Goal: Task Accomplishment & Management: Use online tool/utility

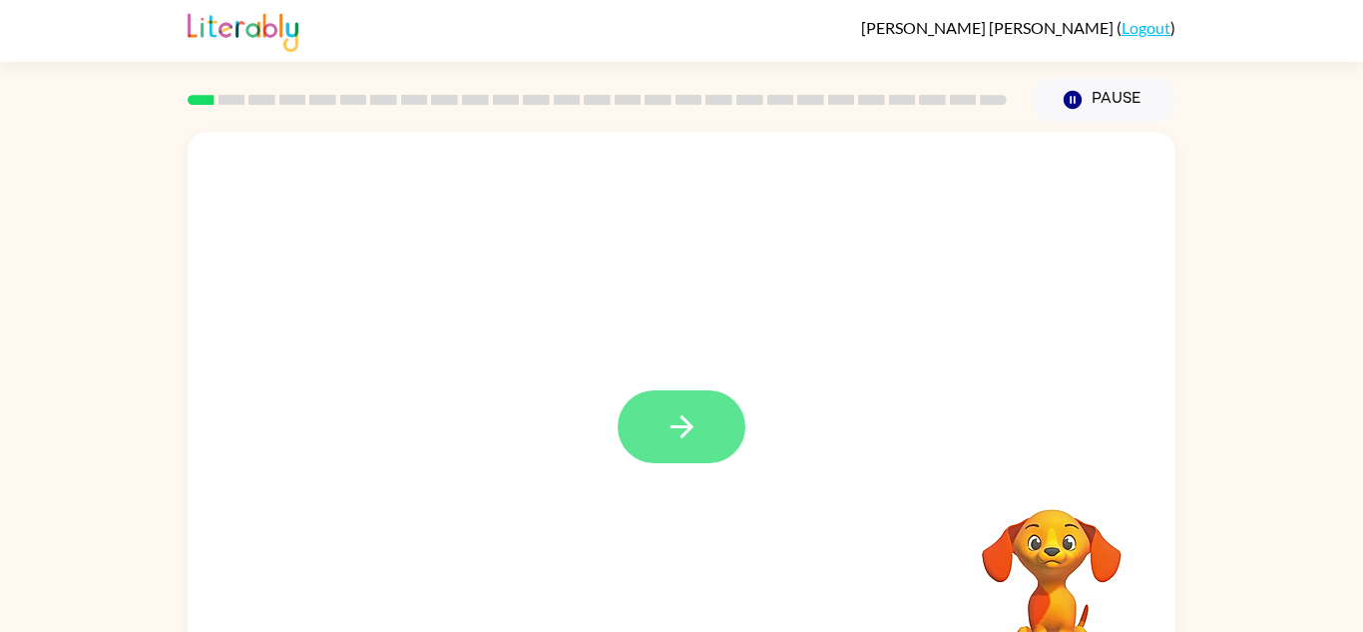
click at [686, 438] on icon "button" at bounding box center [682, 426] width 35 height 35
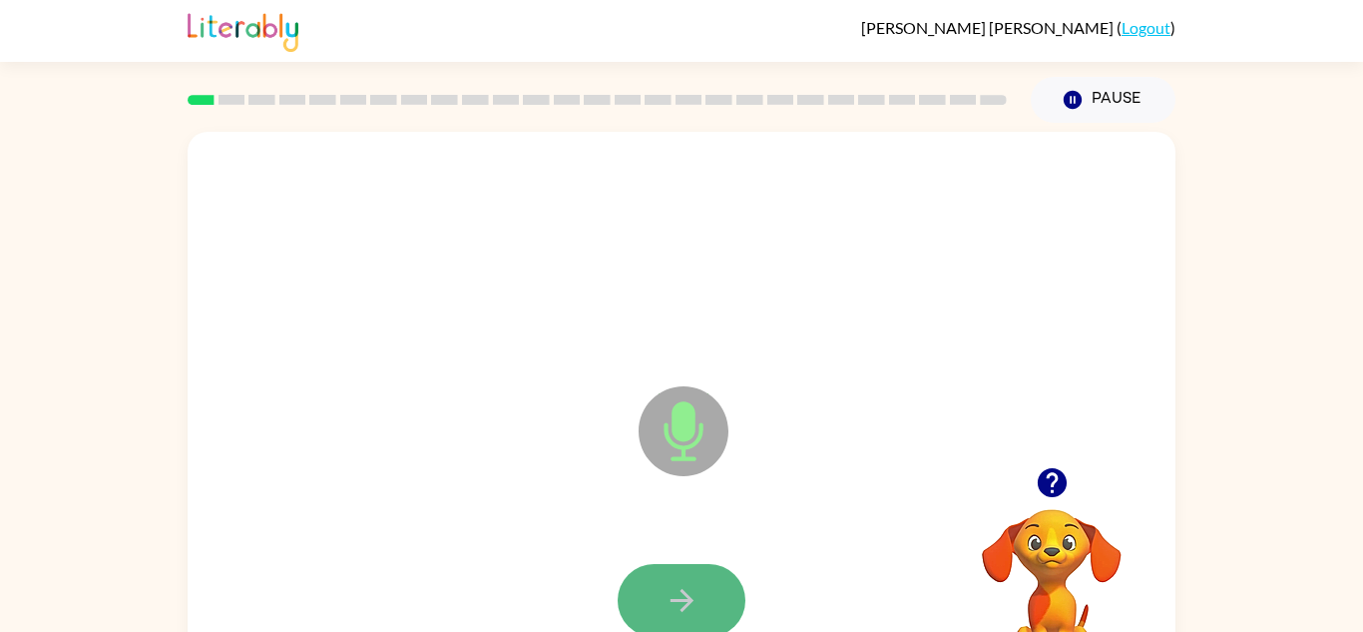
click at [691, 598] on icon "button" at bounding box center [682, 600] width 35 height 35
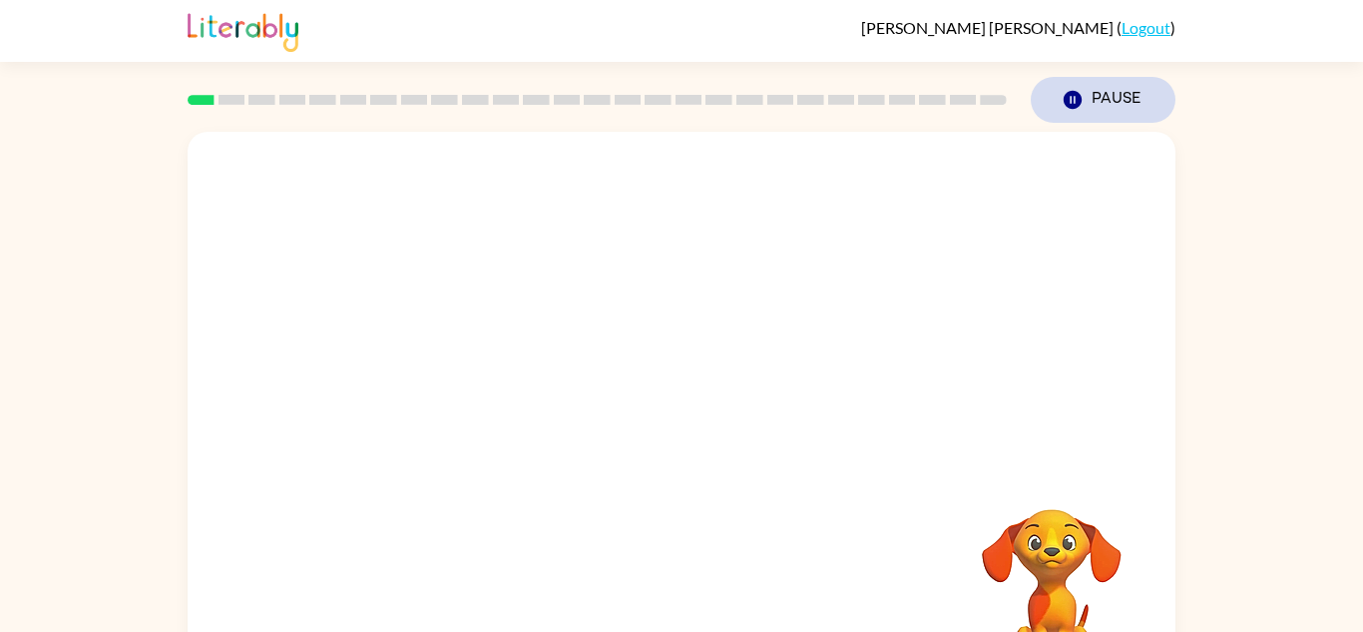
click at [1137, 93] on button "Pause Pause" at bounding box center [1103, 100] width 145 height 46
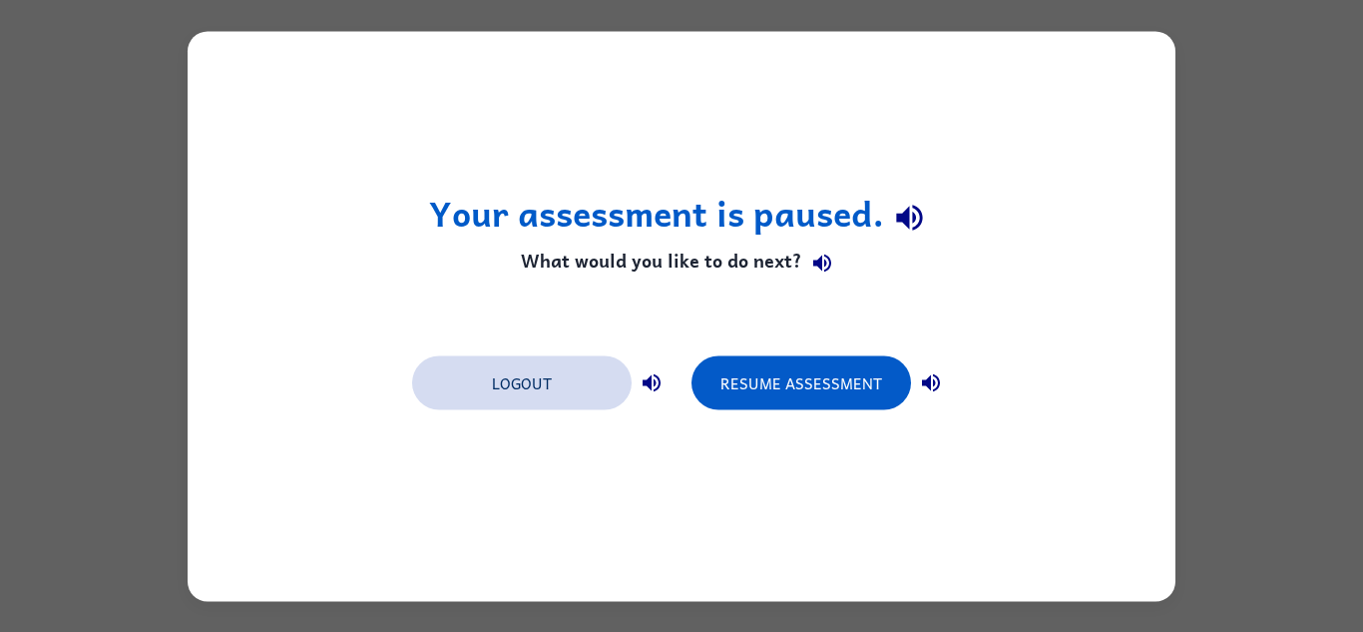
click at [557, 379] on button "Logout" at bounding box center [522, 382] width 220 height 54
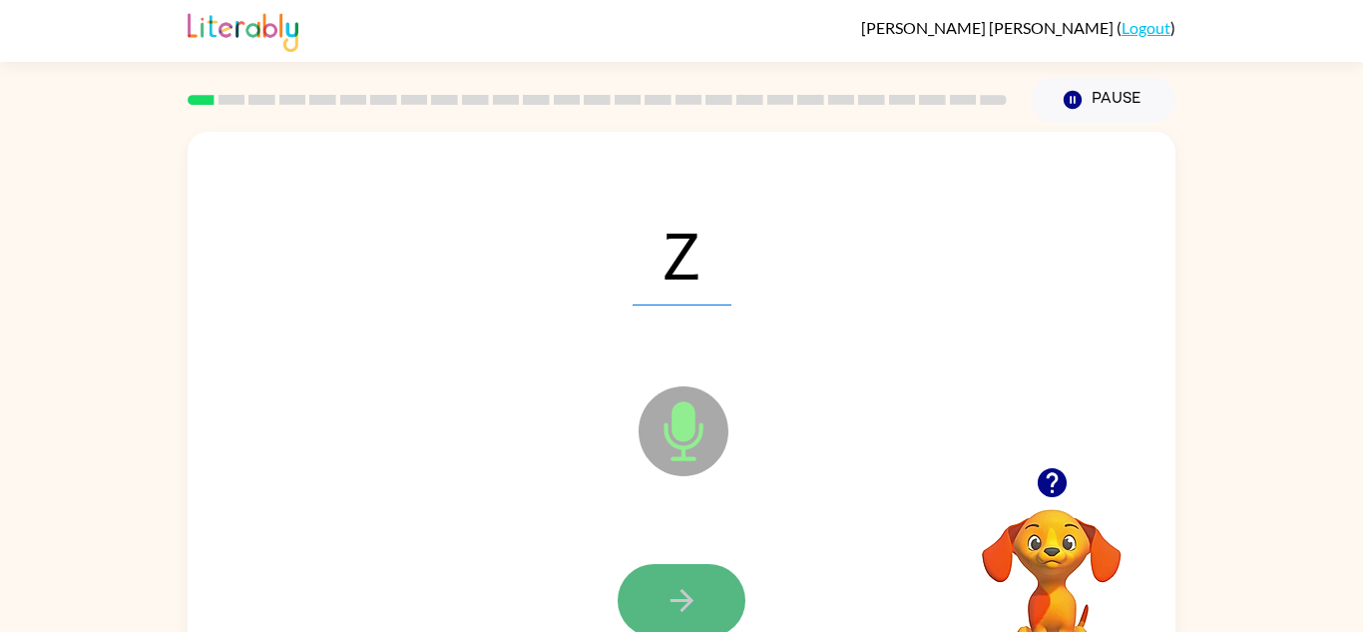
click at [649, 604] on button "button" at bounding box center [682, 600] width 128 height 73
click at [693, 583] on icon "button" at bounding box center [682, 600] width 35 height 35
click at [688, 603] on icon "button" at bounding box center [681, 600] width 23 height 23
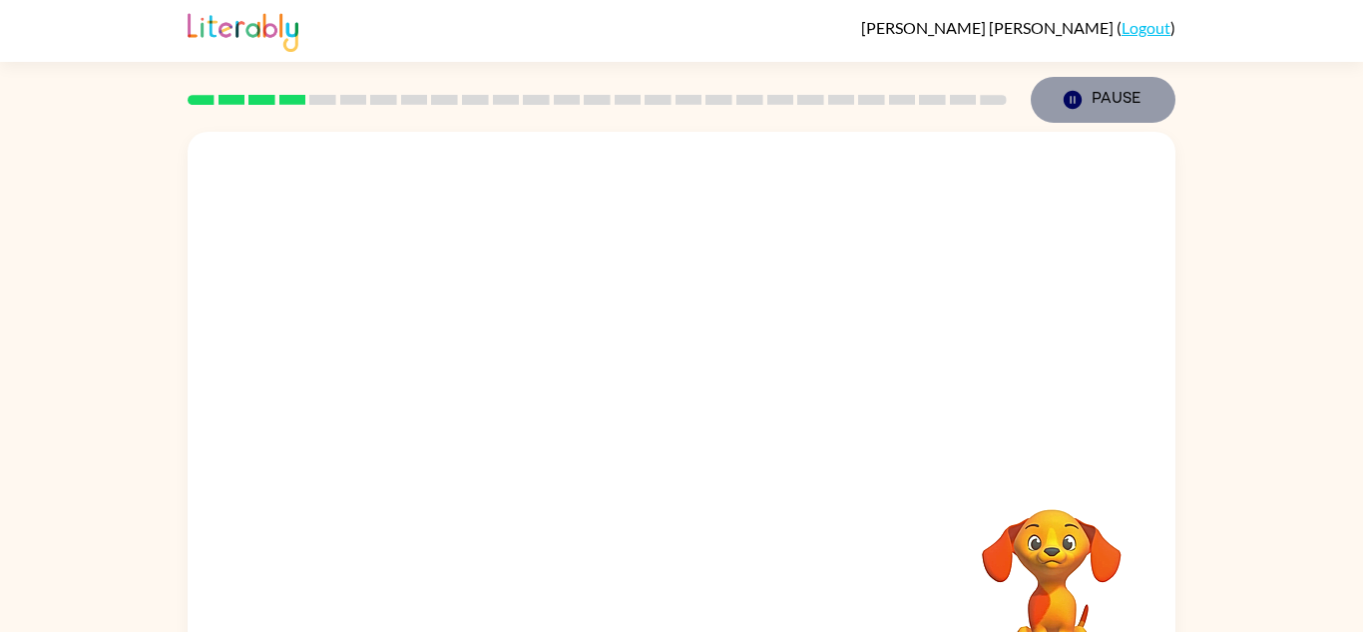
click at [1120, 105] on button "Pause Pause" at bounding box center [1103, 100] width 145 height 46
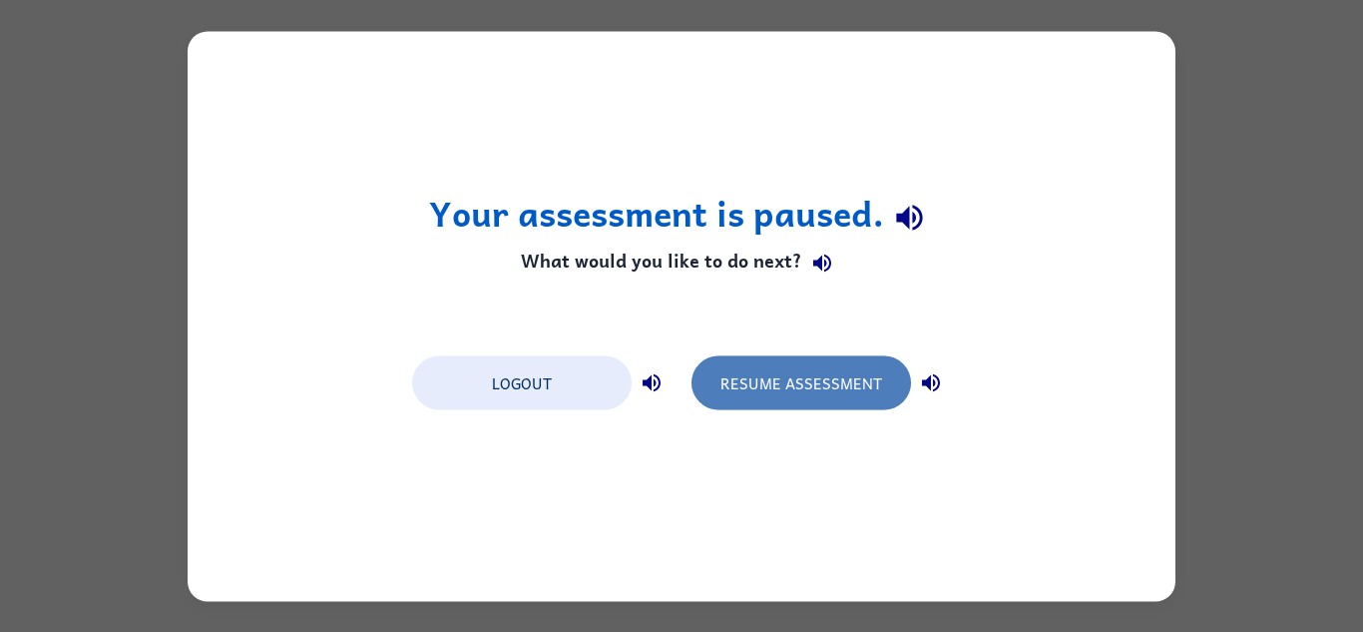
click at [755, 375] on button "Resume Assessment" at bounding box center [802, 382] width 220 height 54
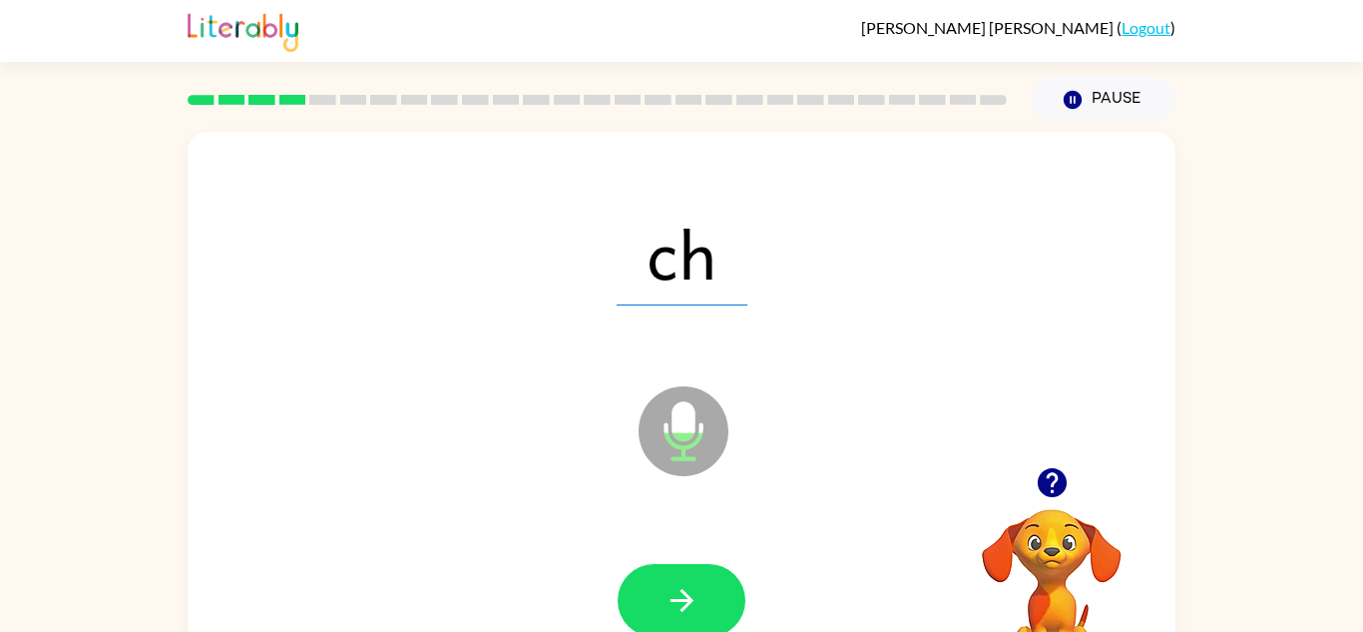
click at [663, 278] on span "ch" at bounding box center [682, 254] width 131 height 104
click at [701, 228] on span "ch" at bounding box center [682, 254] width 131 height 104
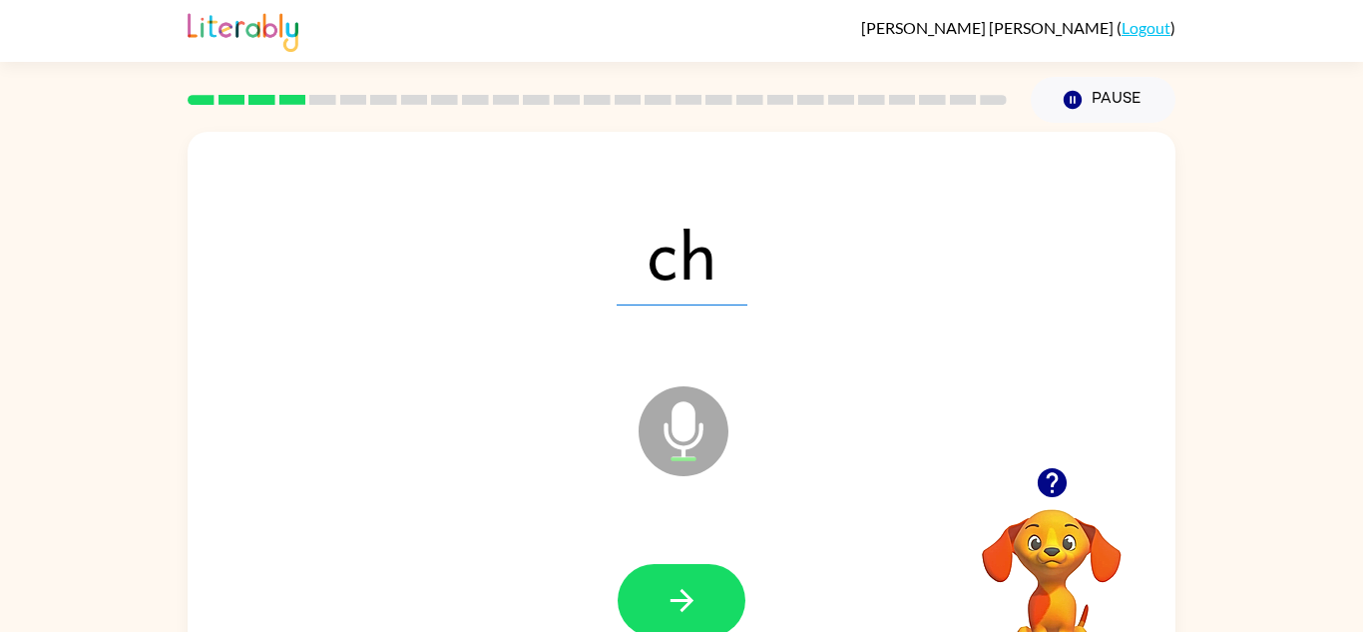
click at [701, 228] on span "ch" at bounding box center [682, 254] width 131 height 104
drag, startPoint x: 701, startPoint y: 228, endPoint x: 631, endPoint y: 235, distance: 70.2
click at [631, 235] on span "ch" at bounding box center [682, 254] width 131 height 104
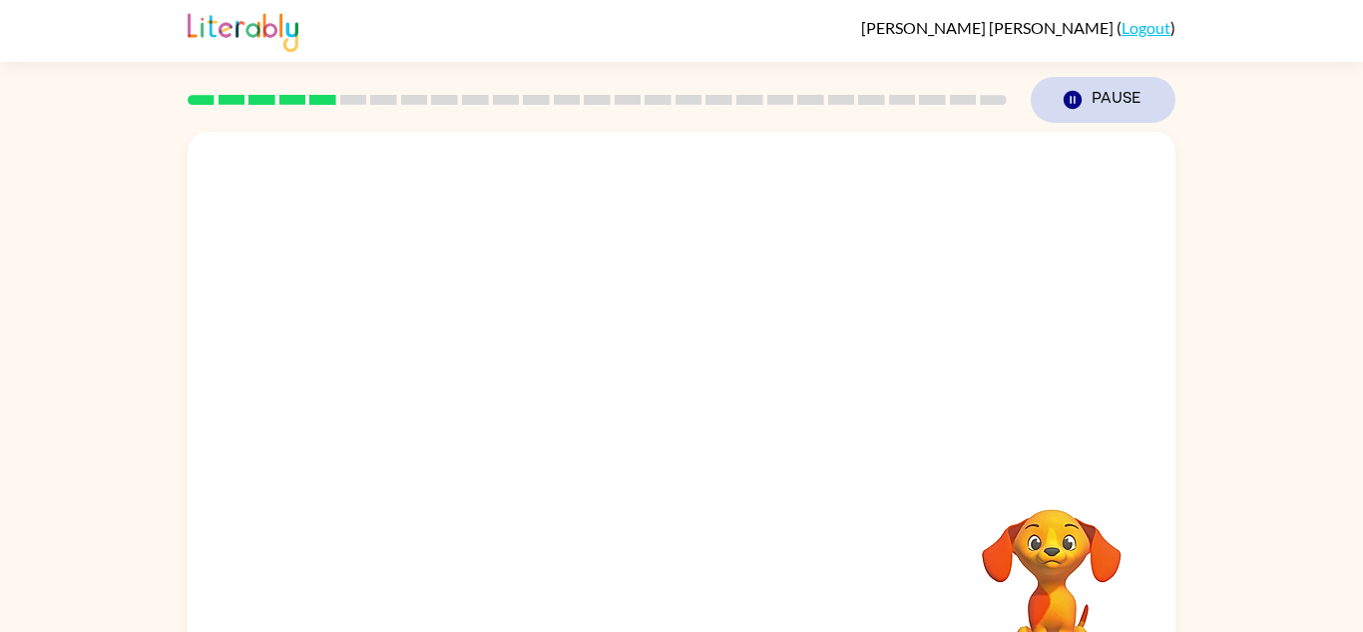
click at [1084, 102] on button "Pause Pause" at bounding box center [1103, 100] width 145 height 46
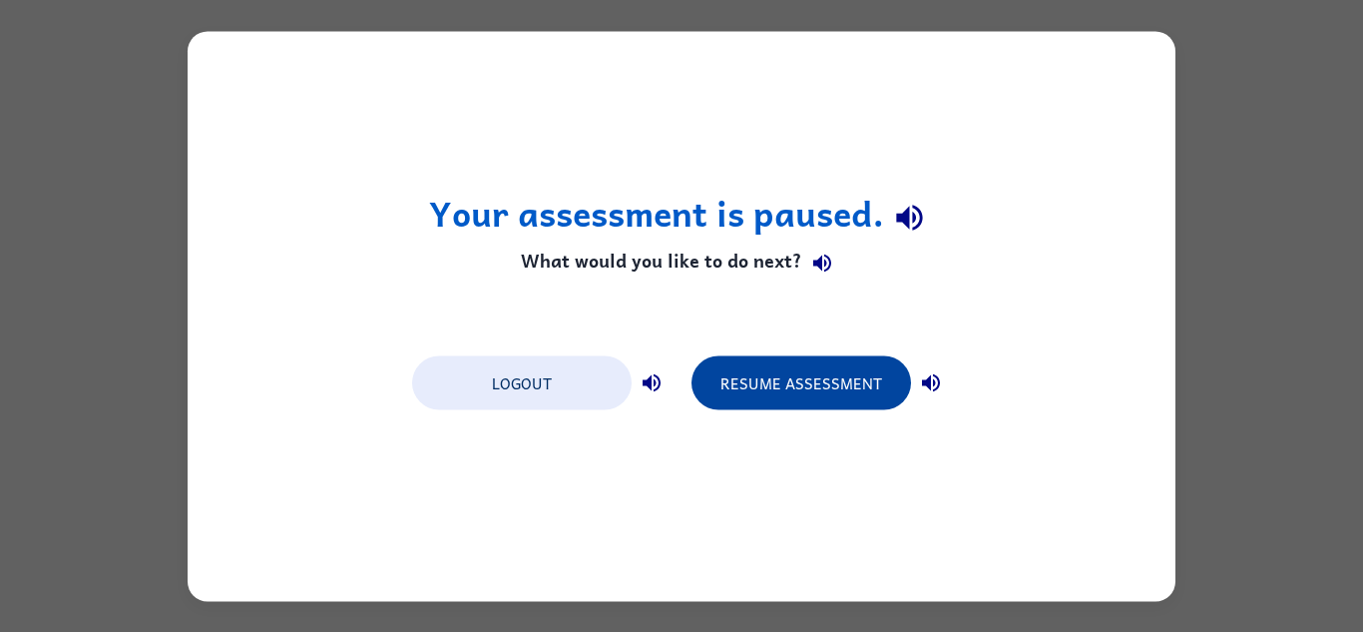
click at [827, 371] on button "Resume Assessment" at bounding box center [802, 382] width 220 height 54
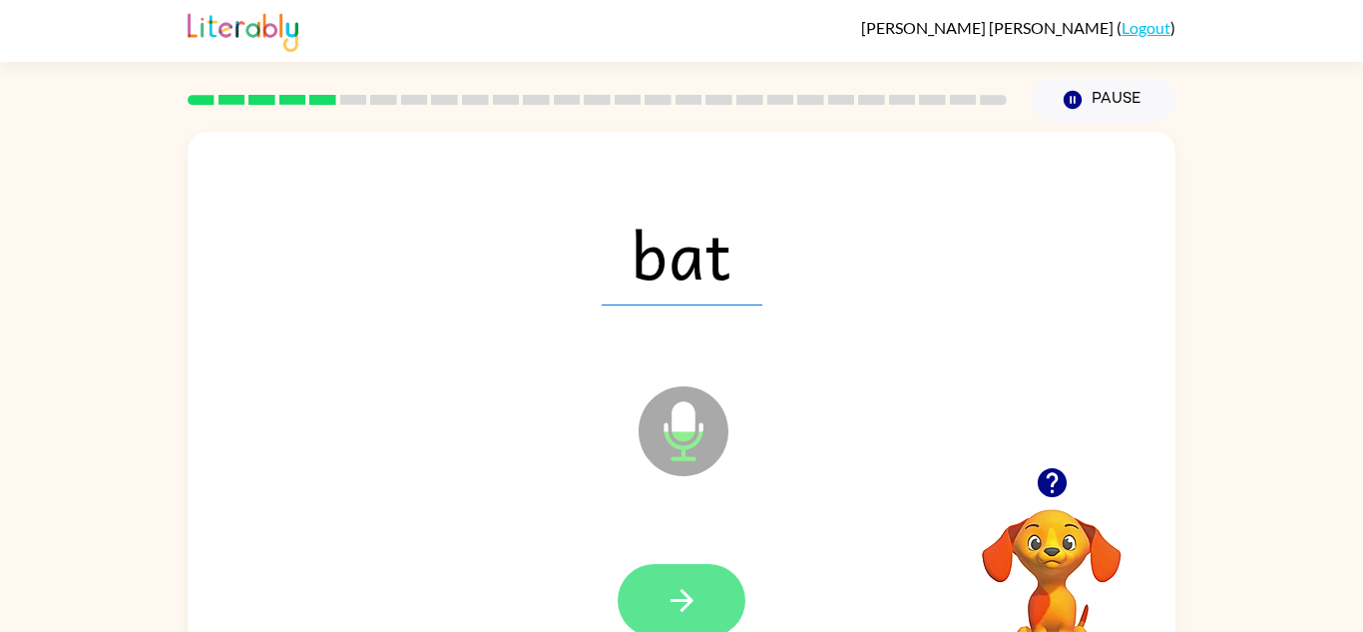
click at [679, 614] on icon "button" at bounding box center [682, 600] width 35 height 35
click at [696, 580] on button "button" at bounding box center [682, 600] width 128 height 73
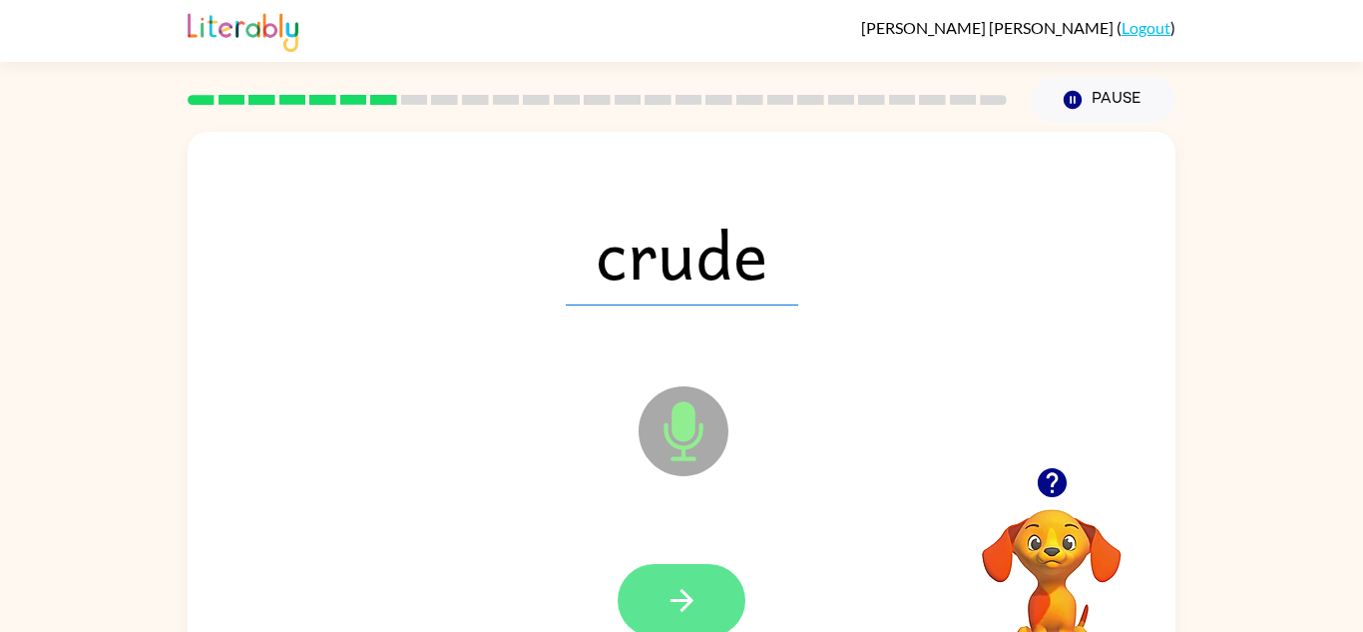
click at [704, 583] on button "button" at bounding box center [682, 600] width 128 height 73
click at [691, 606] on icon "button" at bounding box center [682, 600] width 35 height 35
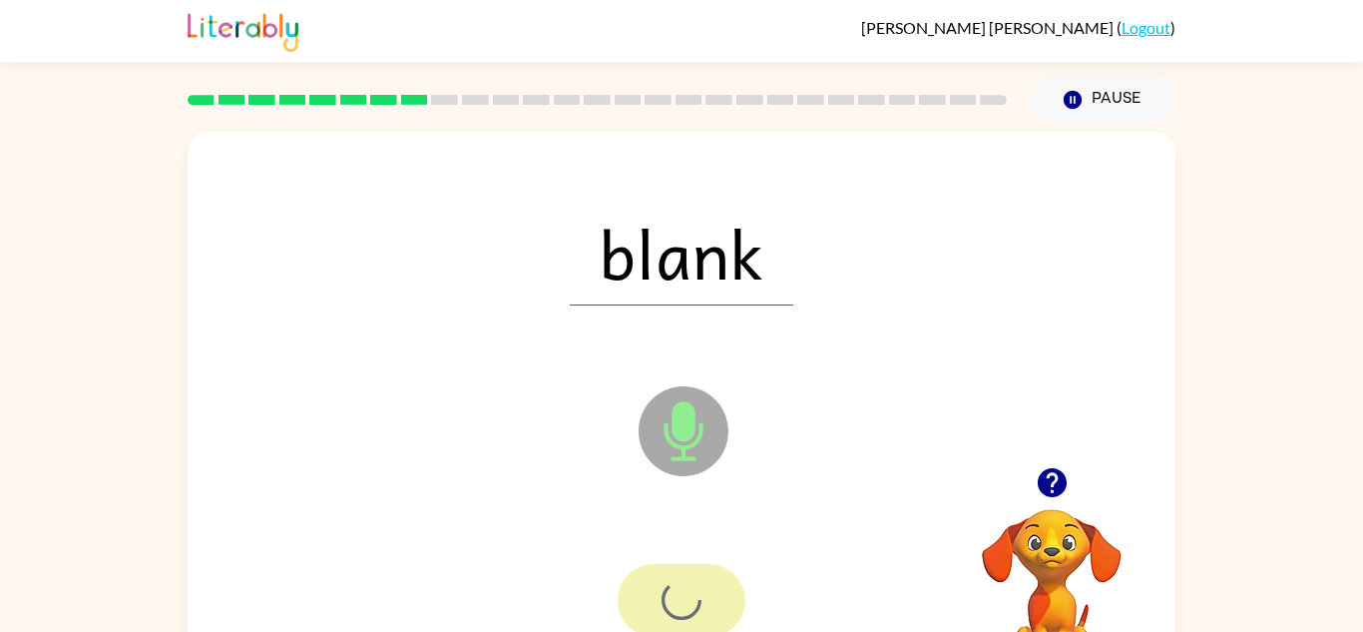
click at [698, 616] on div at bounding box center [682, 600] width 128 height 73
click at [708, 610] on div at bounding box center [682, 600] width 128 height 73
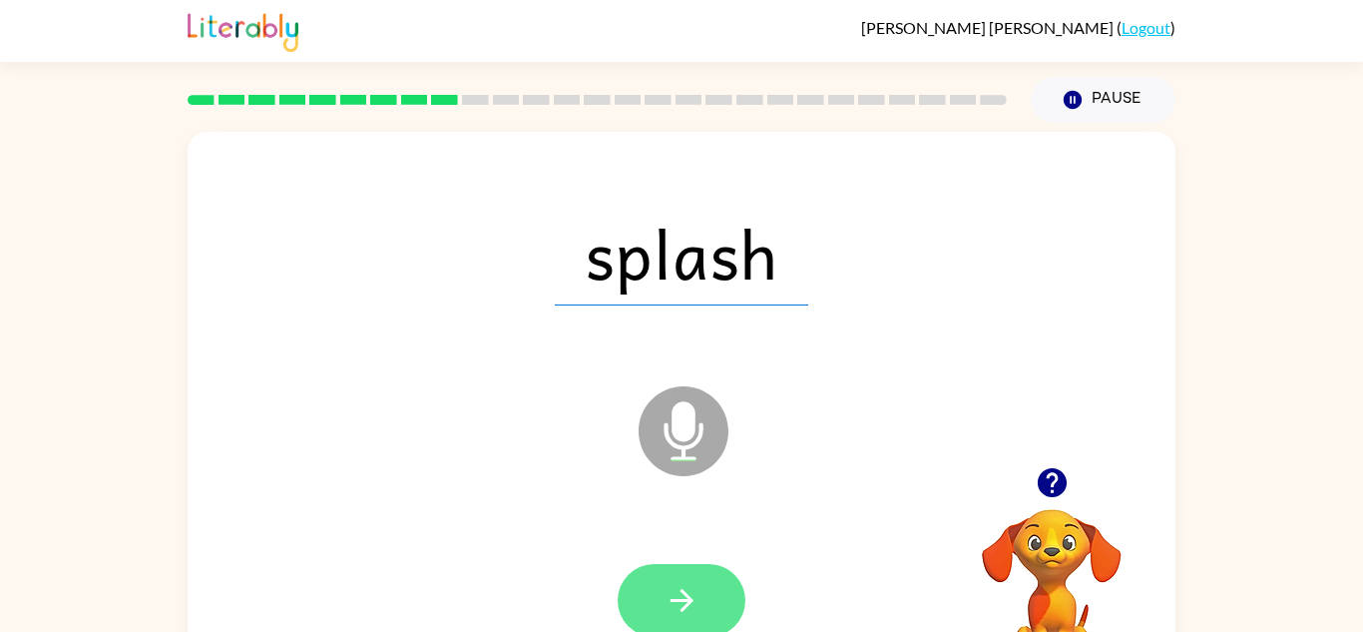
click at [704, 625] on button "button" at bounding box center [682, 600] width 128 height 73
click at [730, 599] on div at bounding box center [682, 600] width 128 height 73
click at [728, 583] on button "button" at bounding box center [682, 600] width 128 height 73
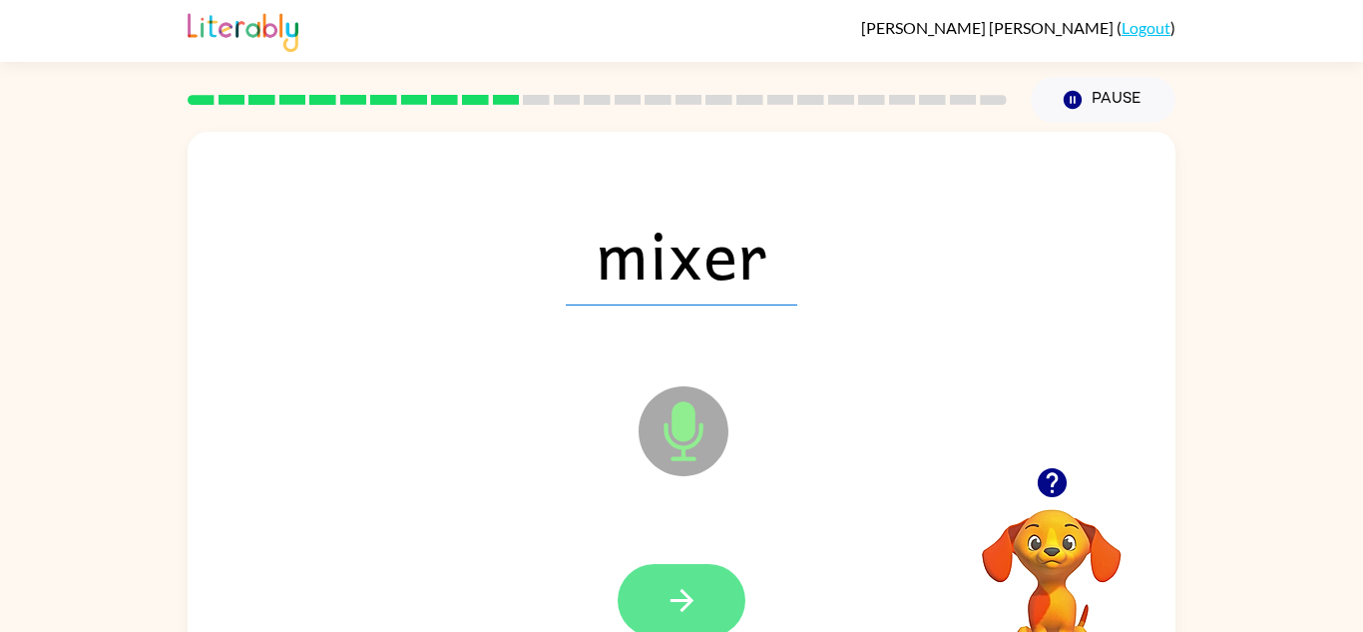
click at [707, 622] on button "button" at bounding box center [682, 600] width 128 height 73
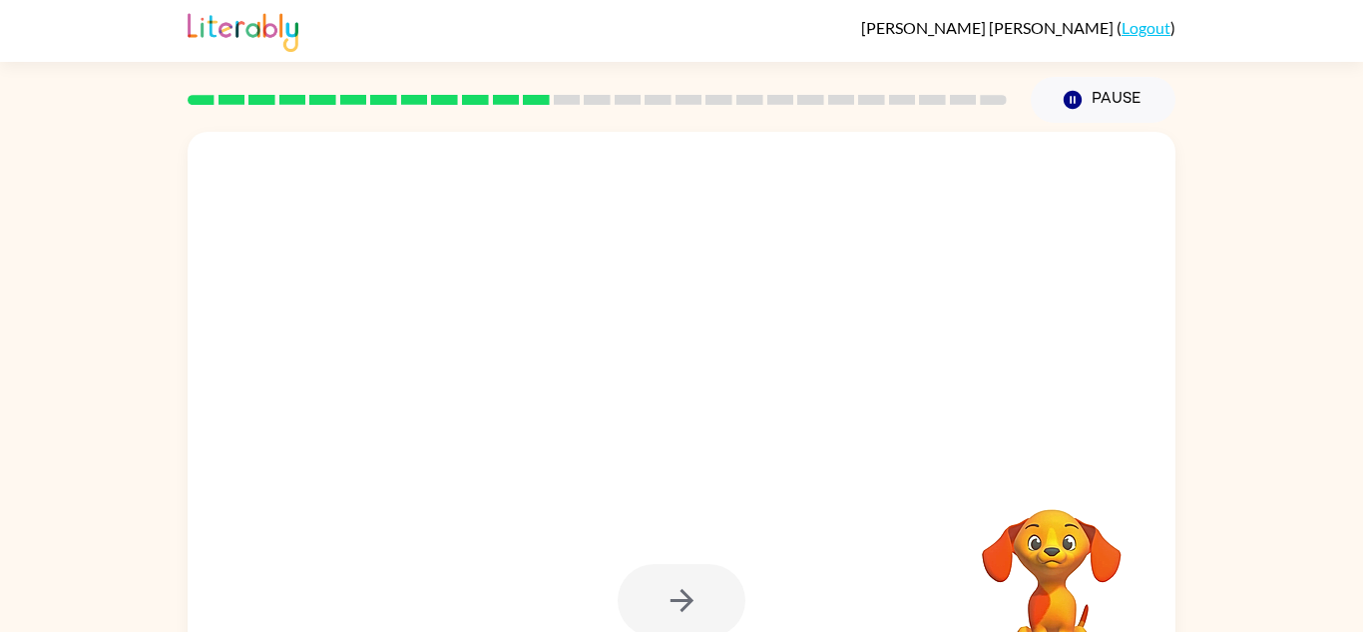
click at [1142, 598] on video "Your browser must support playing .mp4 files to use Literably. Please try using…" at bounding box center [1052, 578] width 200 height 200
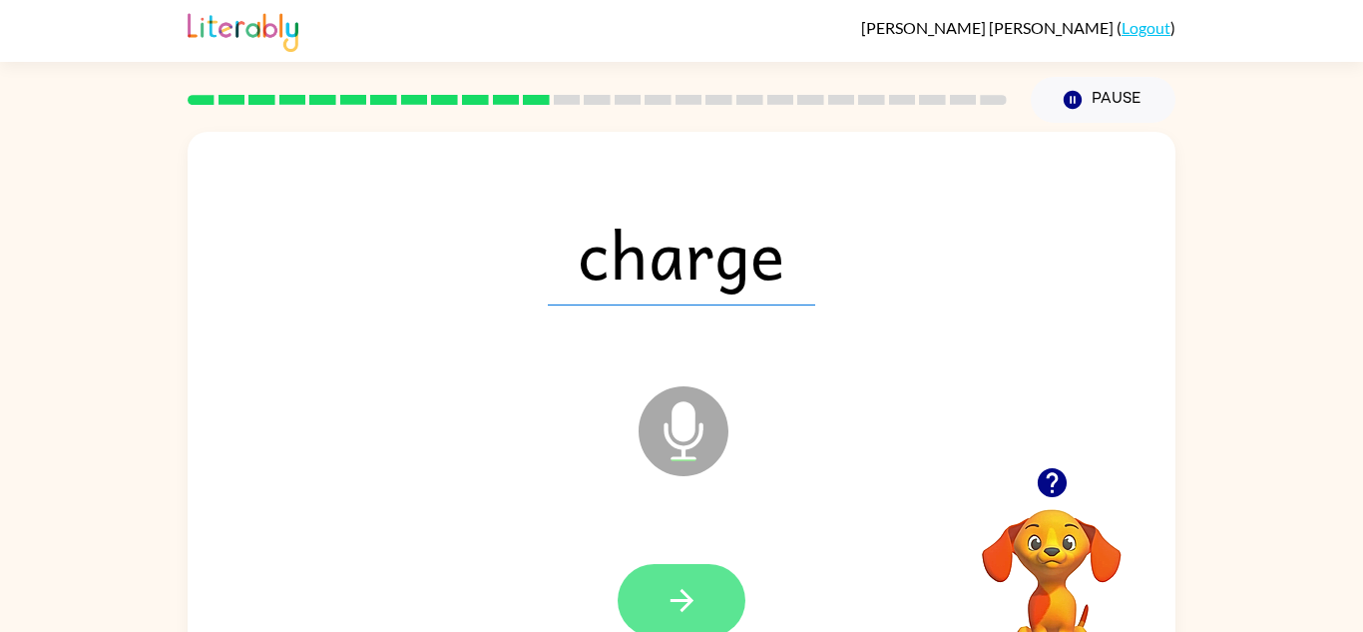
click at [696, 595] on icon "button" at bounding box center [682, 600] width 35 height 35
click at [700, 614] on button "button" at bounding box center [682, 600] width 128 height 73
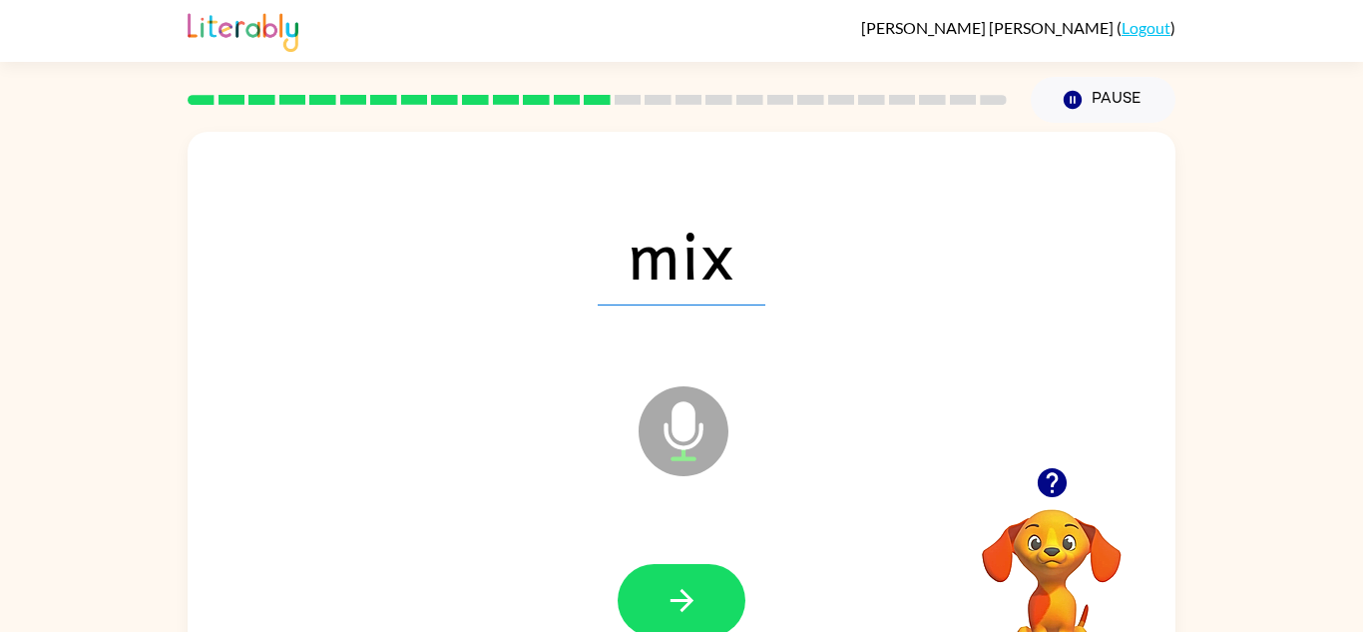
click at [697, 612] on icon "button" at bounding box center [682, 600] width 35 height 35
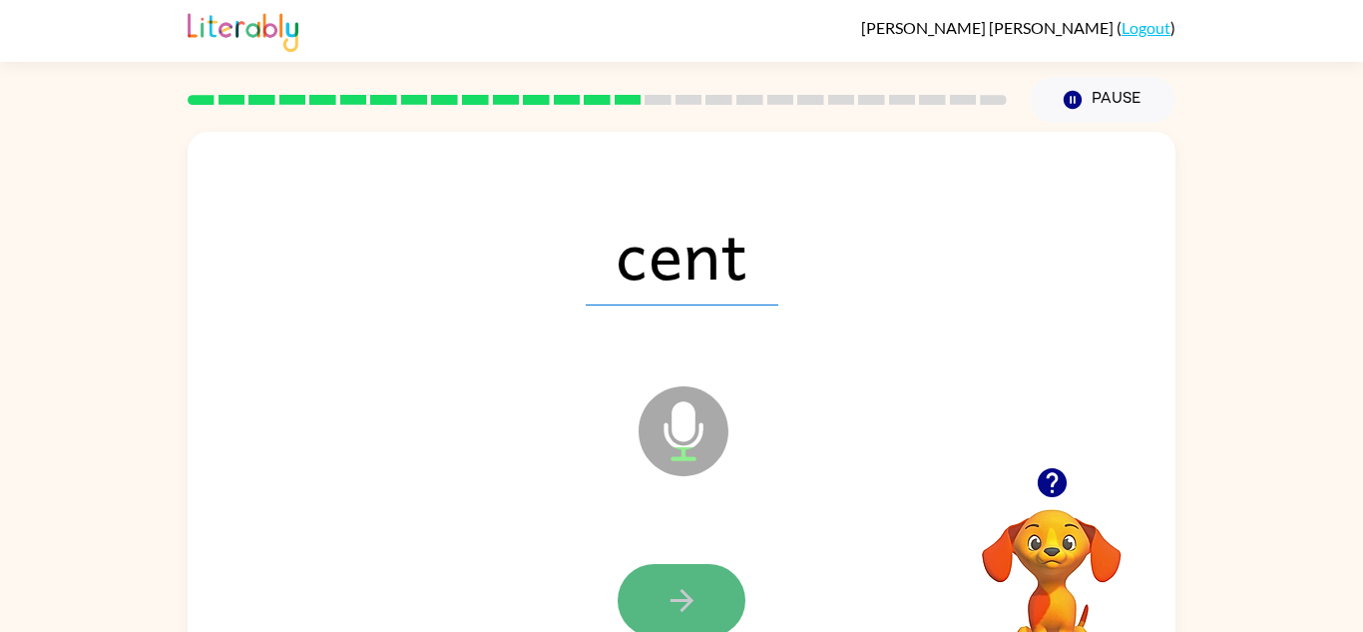
click at [697, 611] on icon "button" at bounding box center [682, 600] width 35 height 35
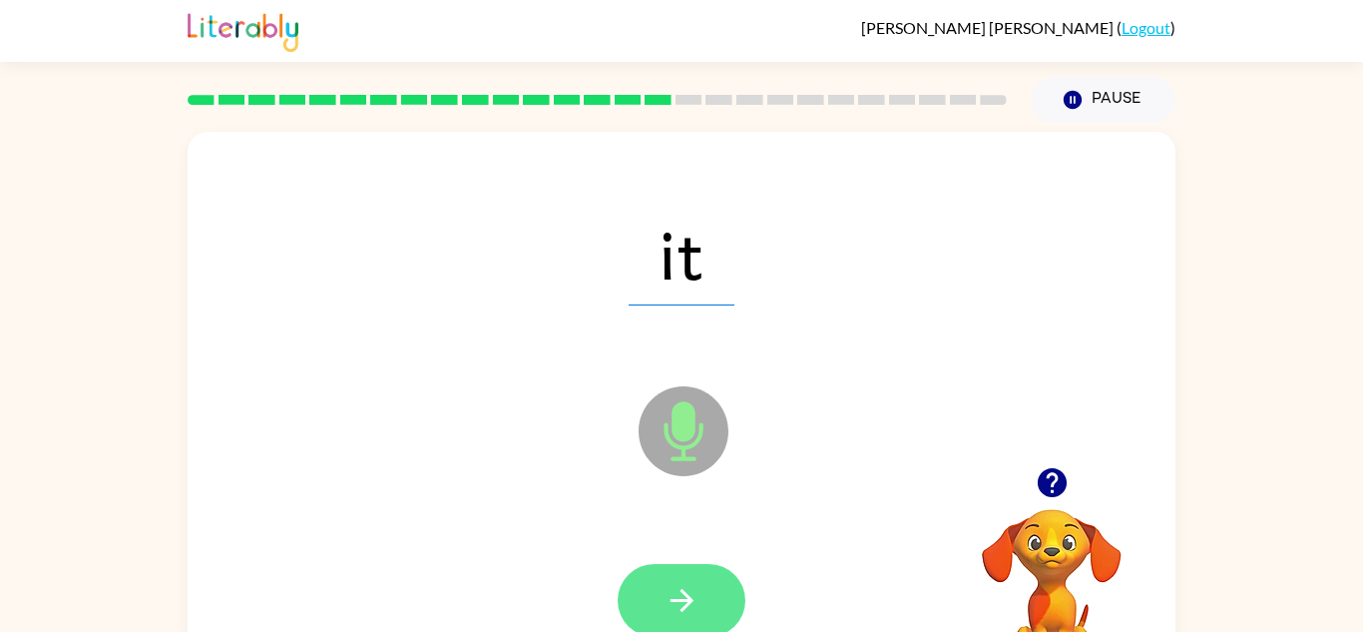
click at [707, 626] on button "button" at bounding box center [682, 600] width 128 height 73
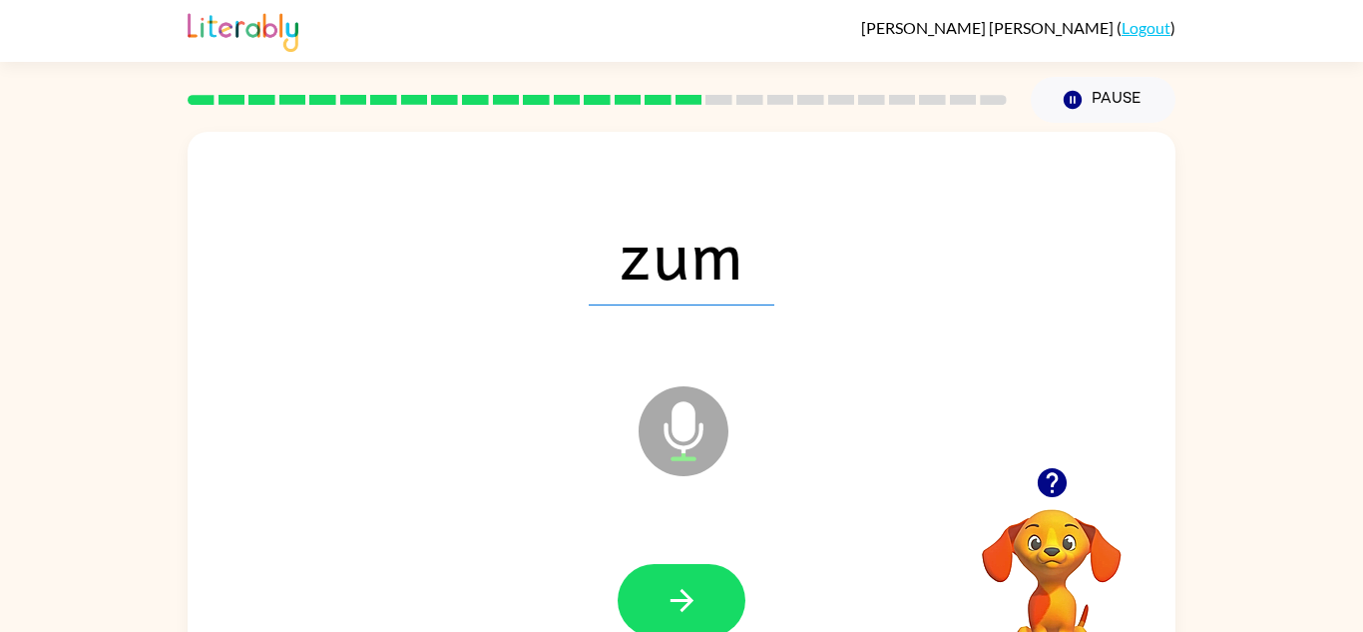
click at [957, 616] on video "Your browser must support playing .mp4 files to use Literably. Please try using…" at bounding box center [1052, 578] width 200 height 200
click at [674, 590] on icon "button" at bounding box center [682, 600] width 35 height 35
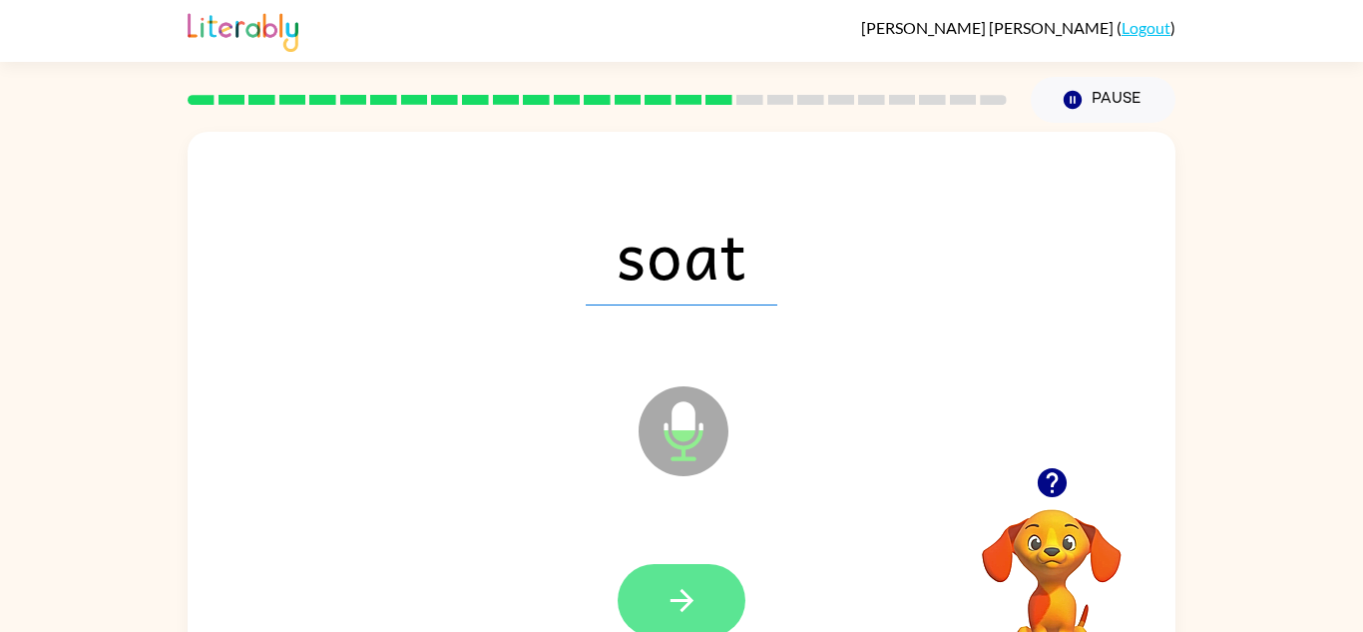
click at [685, 568] on button "button" at bounding box center [682, 600] width 128 height 73
click at [685, 568] on div at bounding box center [682, 600] width 128 height 73
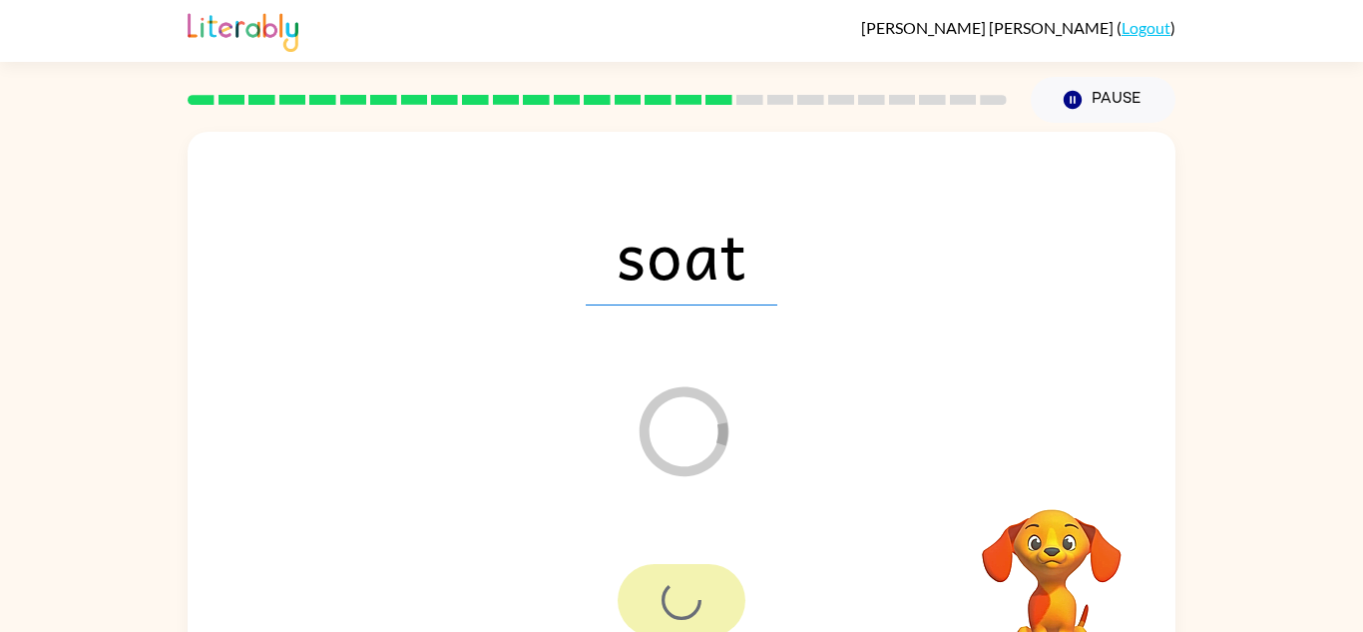
click at [685, 568] on div at bounding box center [682, 600] width 128 height 73
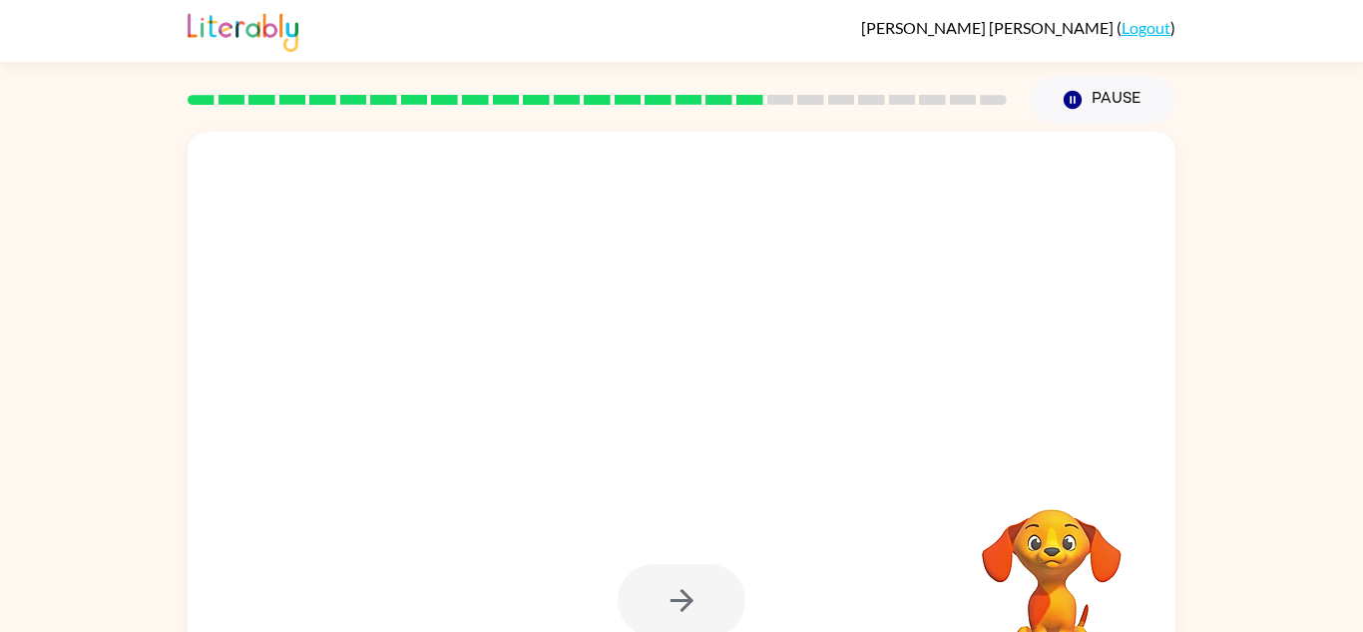
click at [685, 568] on div at bounding box center [682, 600] width 128 height 73
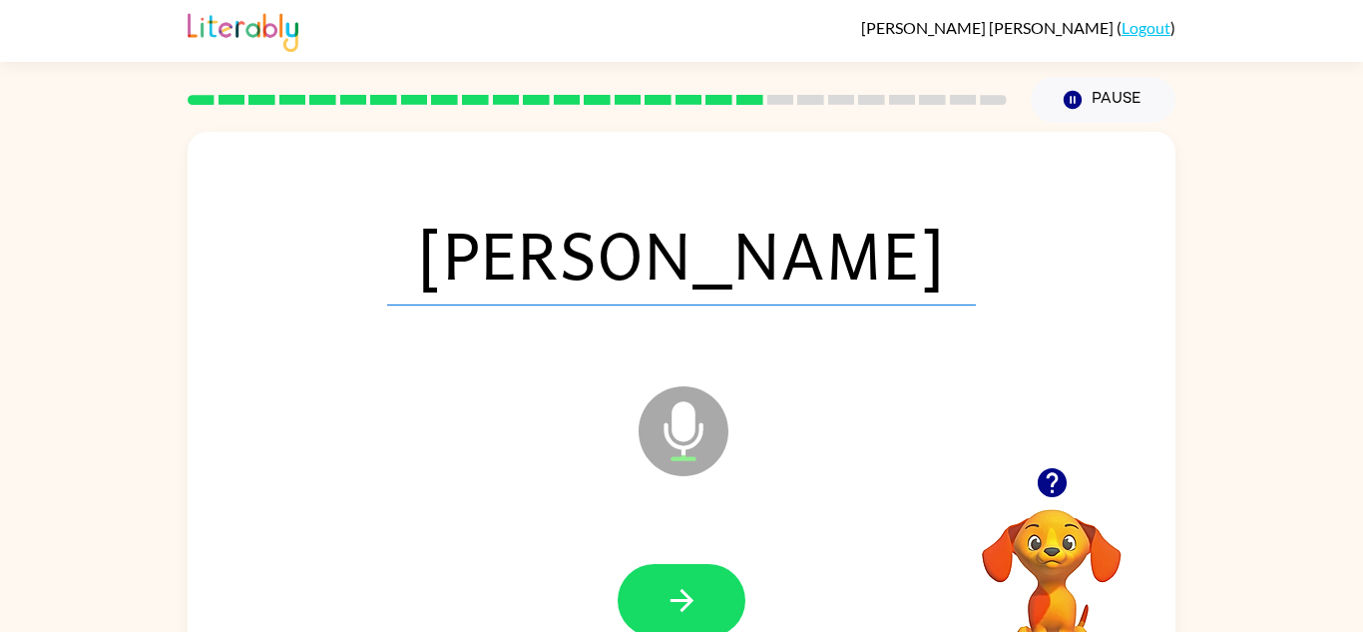
click at [685, 568] on button "button" at bounding box center [682, 600] width 128 height 73
click at [685, 568] on div at bounding box center [682, 600] width 128 height 73
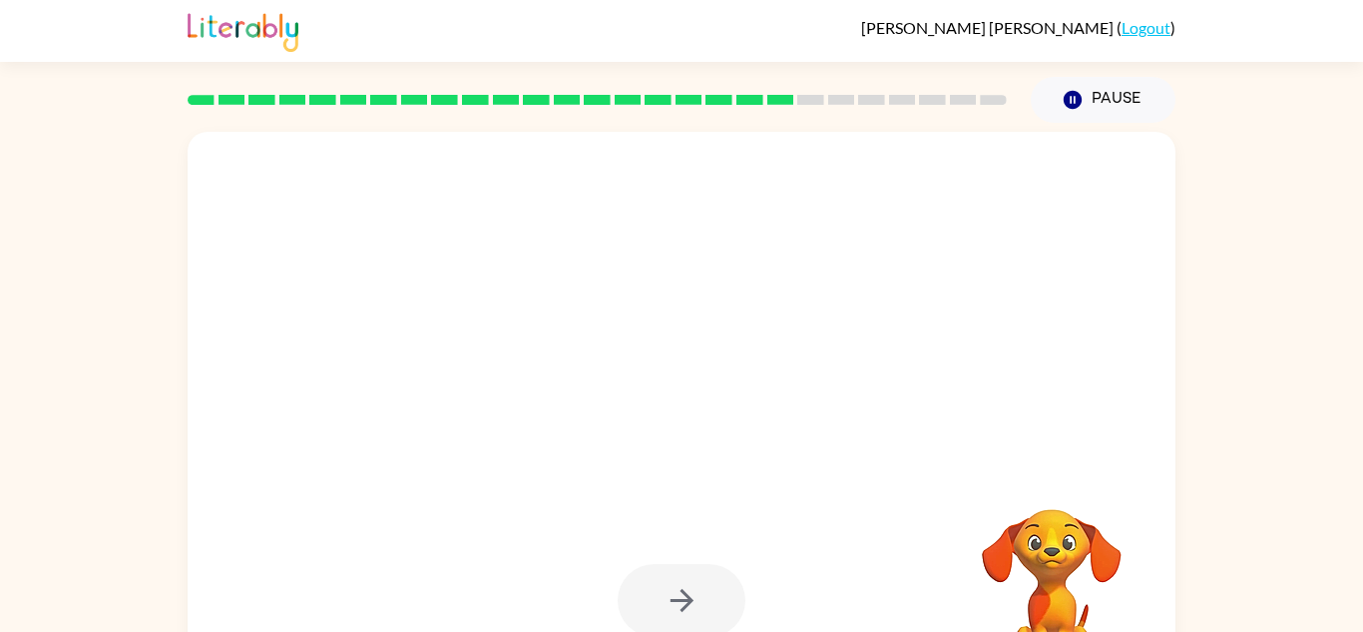
click at [685, 568] on div at bounding box center [682, 600] width 128 height 73
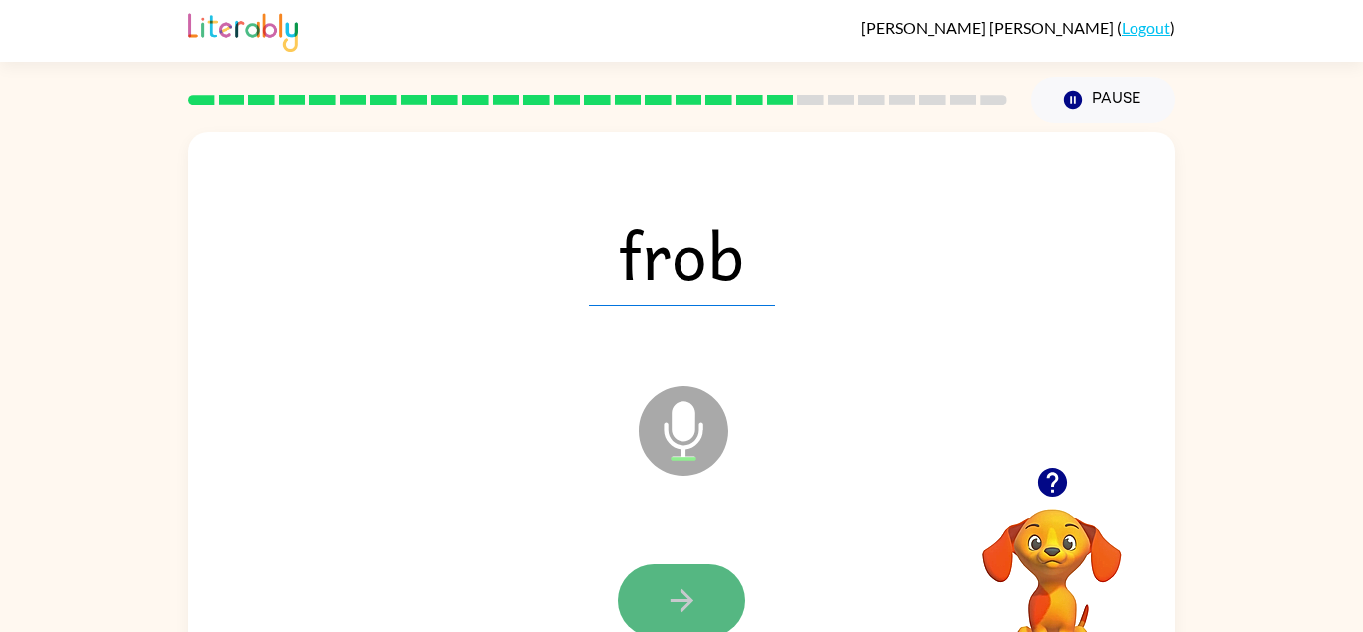
click at [686, 567] on button "button" at bounding box center [682, 600] width 128 height 73
click at [686, 567] on div at bounding box center [682, 600] width 128 height 73
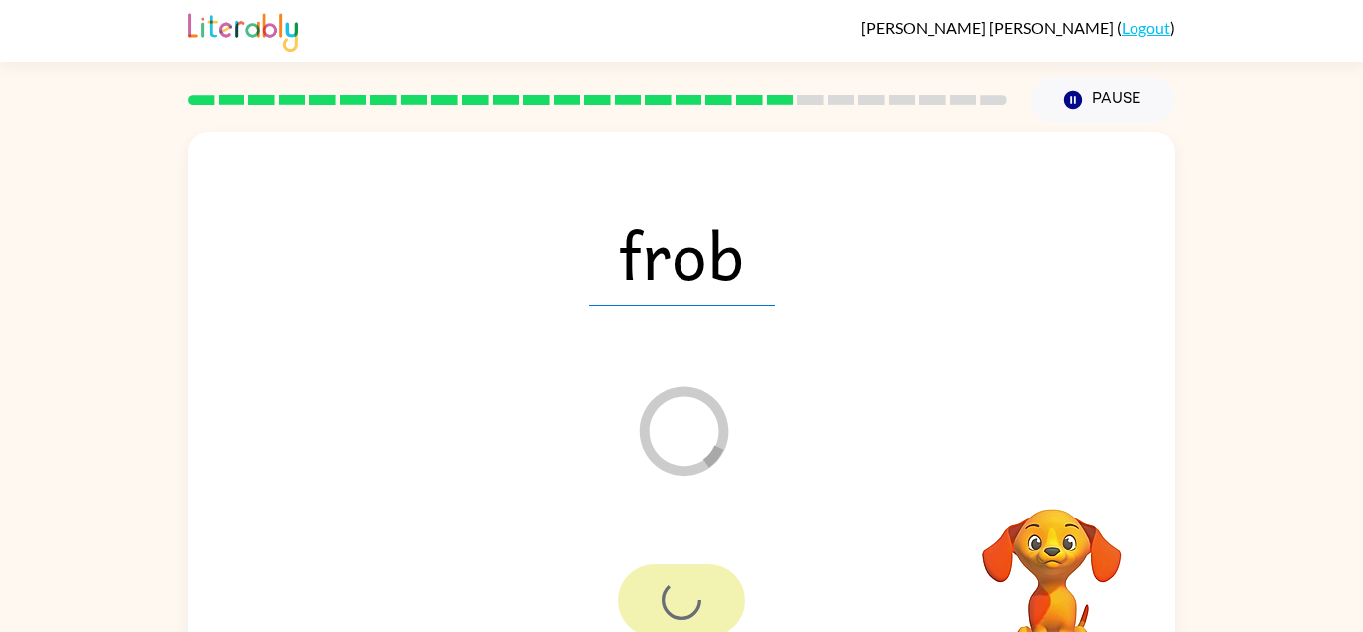
click at [686, 567] on div at bounding box center [682, 600] width 128 height 73
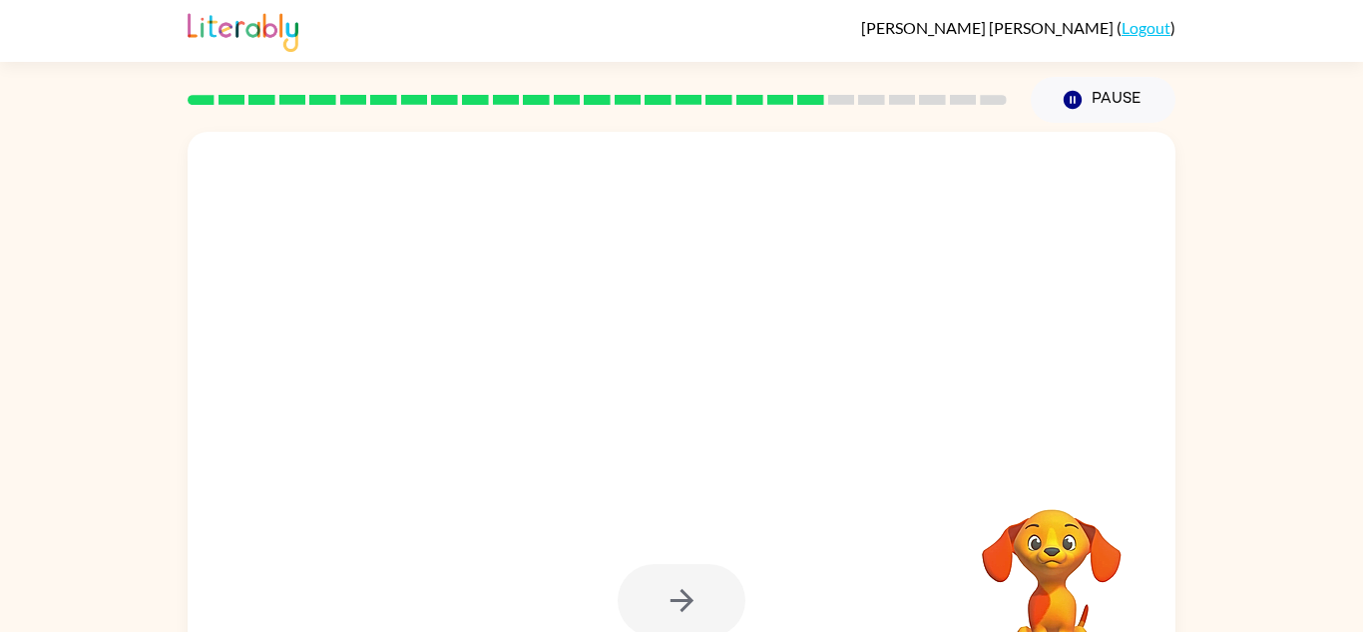
click at [686, 567] on div at bounding box center [682, 600] width 128 height 73
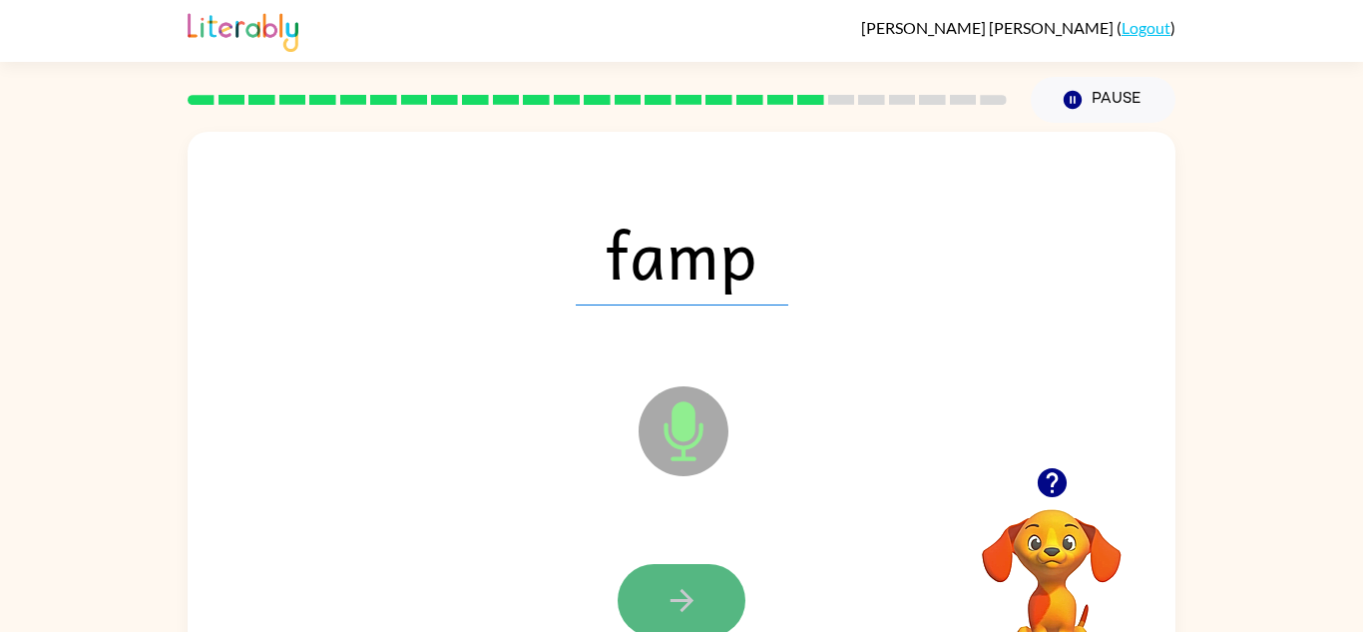
click at [699, 583] on button "button" at bounding box center [682, 600] width 128 height 73
click at [693, 584] on icon "button" at bounding box center [682, 600] width 35 height 35
click at [665, 581] on button "button" at bounding box center [682, 600] width 128 height 73
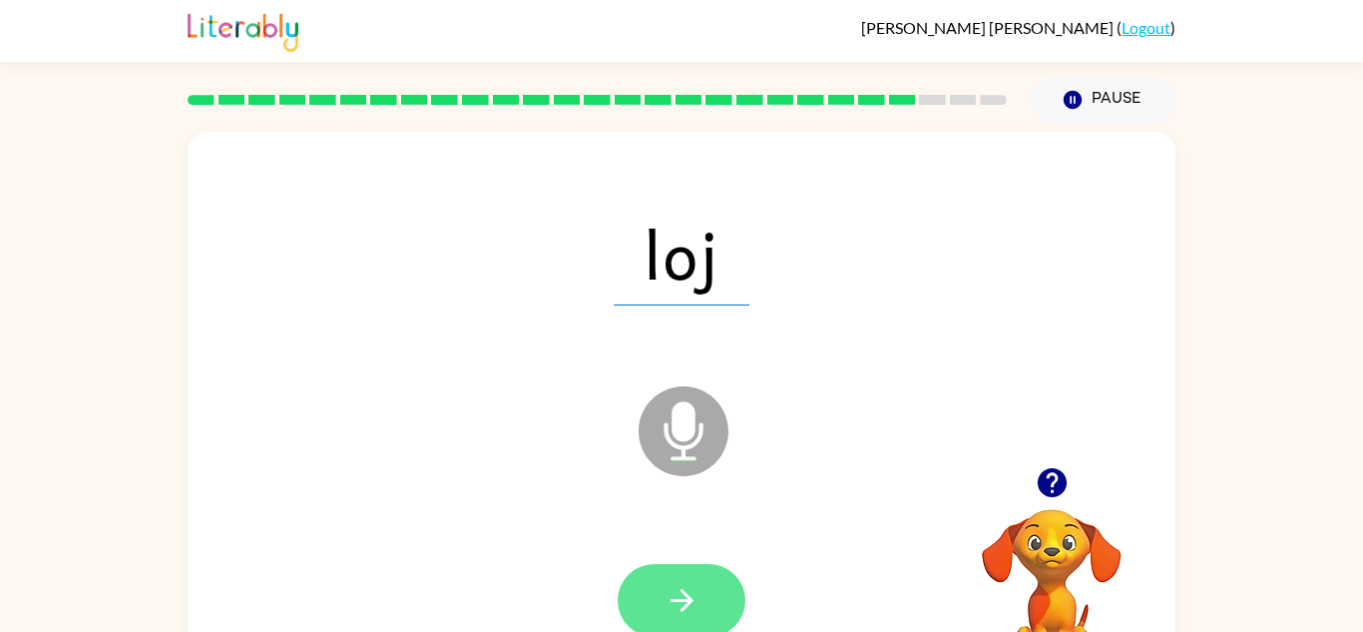
click at [681, 588] on icon "button" at bounding box center [682, 600] width 35 height 35
click at [707, 596] on button "button" at bounding box center [682, 600] width 128 height 73
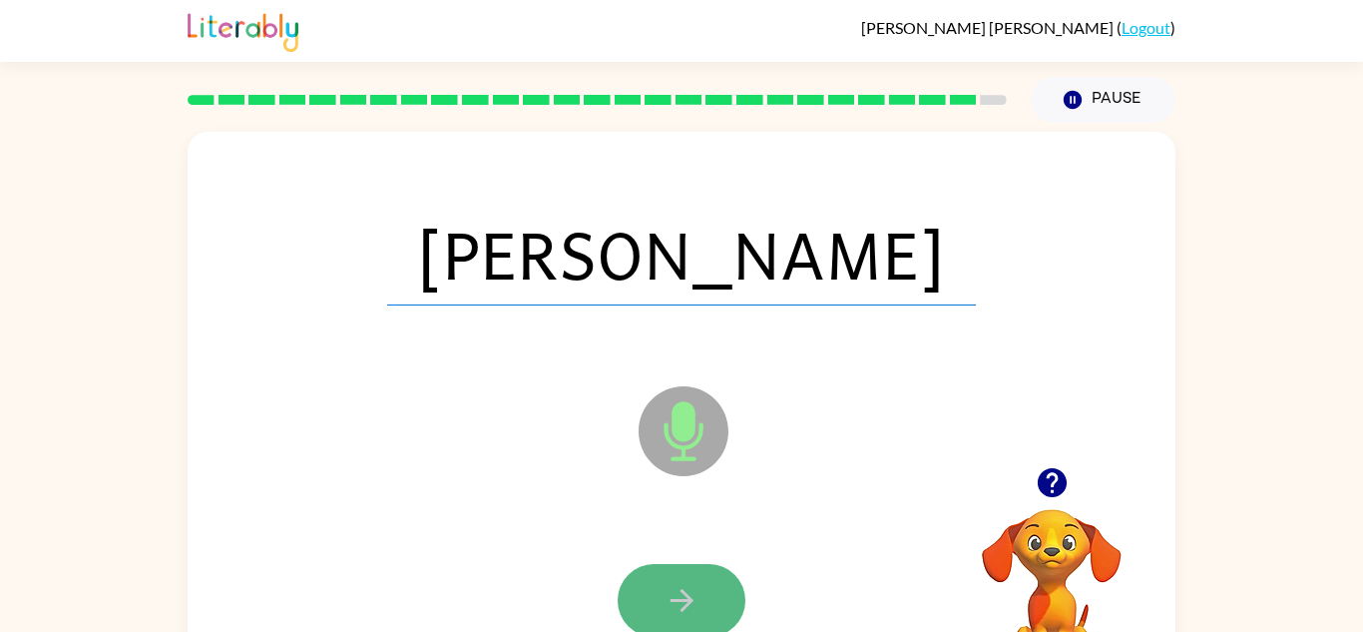
click at [648, 611] on button "button" at bounding box center [682, 600] width 128 height 73
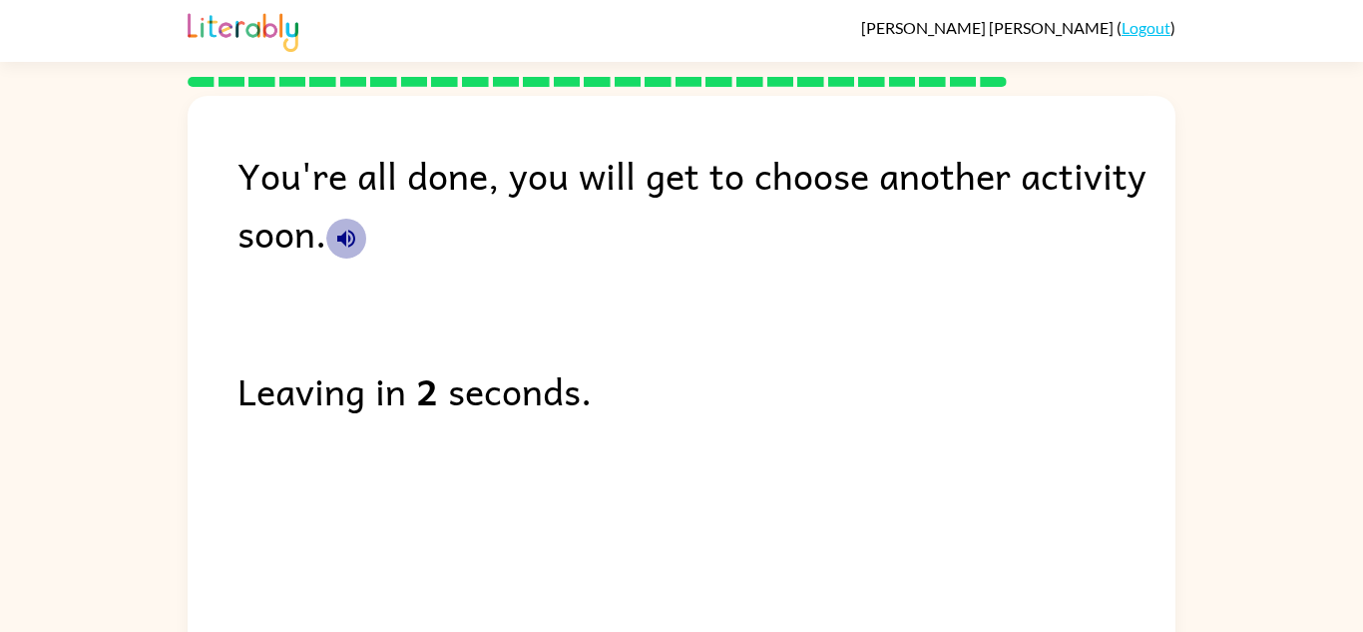
click at [352, 247] on icon "button" at bounding box center [346, 239] width 24 height 24
